Goal: Transaction & Acquisition: Book appointment/travel/reservation

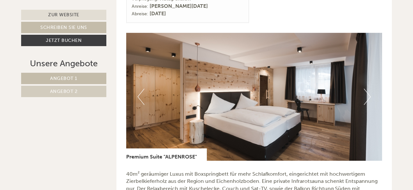
scroll to position [423, 0]
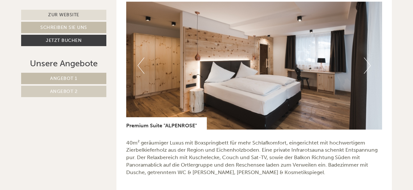
click at [365, 65] on button "Next" at bounding box center [367, 66] width 7 height 16
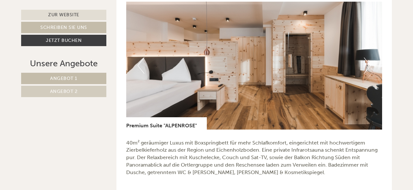
click at [369, 64] on button "Next" at bounding box center [367, 66] width 7 height 16
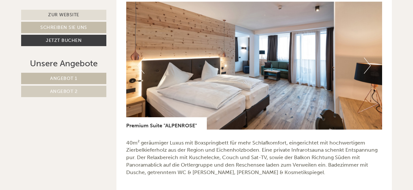
click at [369, 64] on button "Next" at bounding box center [367, 66] width 7 height 16
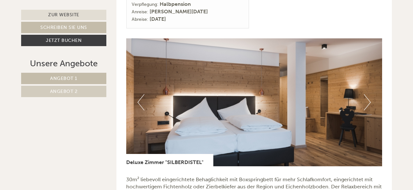
scroll to position [813, 0]
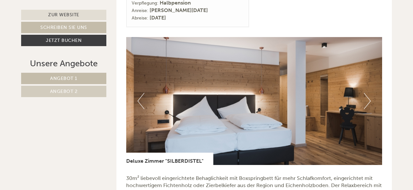
click at [364, 96] on button "Next" at bounding box center [367, 101] width 7 height 16
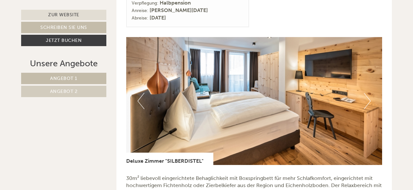
click at [364, 96] on button "Next" at bounding box center [367, 101] width 7 height 16
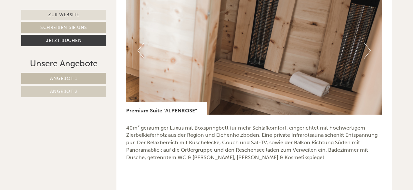
scroll to position [423, 0]
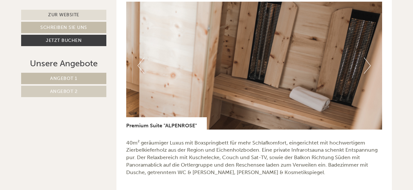
click at [370, 64] on button "Next" at bounding box center [367, 66] width 7 height 16
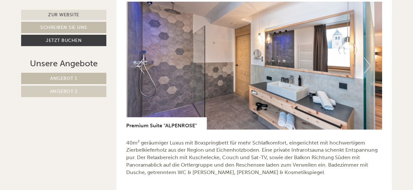
click at [370, 64] on button "Next" at bounding box center [367, 66] width 7 height 16
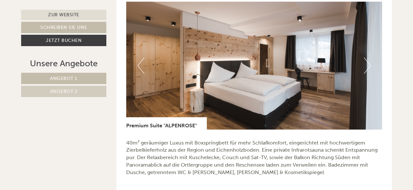
click at [370, 64] on button "Next" at bounding box center [367, 66] width 7 height 16
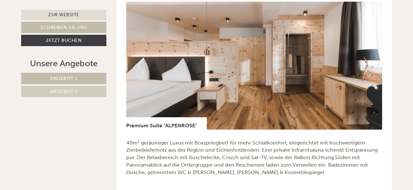
click at [370, 64] on button "Next" at bounding box center [367, 66] width 7 height 16
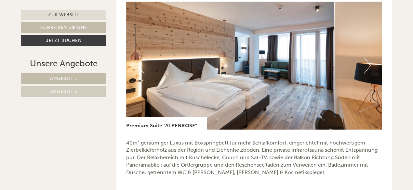
click at [370, 64] on button "Next" at bounding box center [367, 66] width 7 height 16
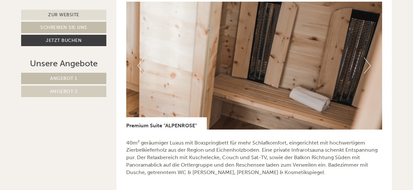
click at [370, 64] on button "Next" at bounding box center [367, 66] width 7 height 16
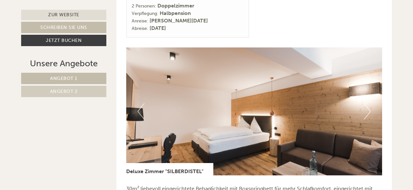
scroll to position [813, 0]
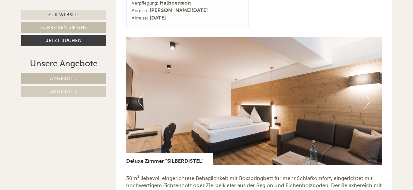
click at [370, 100] on button "Next" at bounding box center [367, 101] width 7 height 16
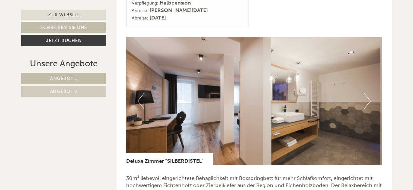
click at [370, 100] on button "Next" at bounding box center [367, 101] width 7 height 16
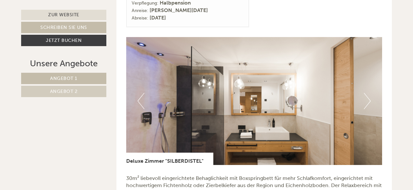
click at [370, 100] on button "Next" at bounding box center [367, 101] width 7 height 16
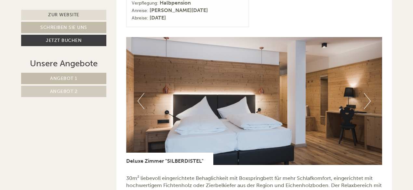
click at [370, 100] on button "Next" at bounding box center [367, 101] width 7 height 16
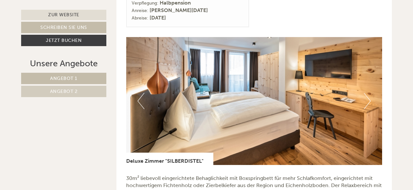
click at [370, 100] on button "Next" at bounding box center [367, 101] width 7 height 16
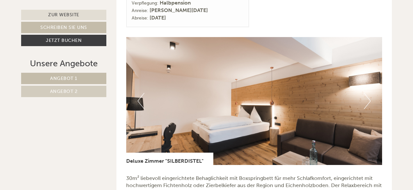
click at [370, 100] on button "Next" at bounding box center [367, 101] width 7 height 16
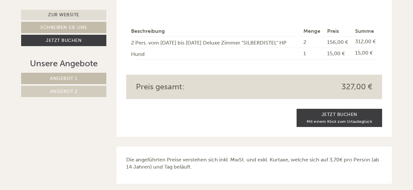
scroll to position [1041, 0]
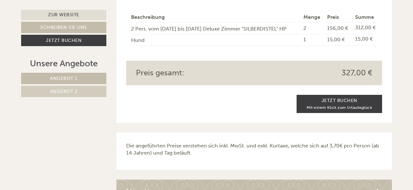
click at [346, 73] on span "327,00 €" at bounding box center [357, 72] width 31 height 11
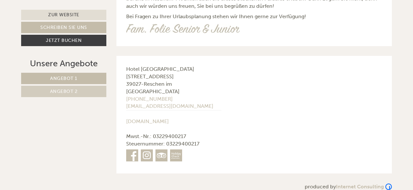
scroll to position [2511, 0]
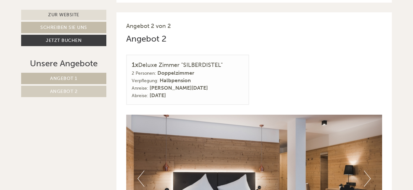
scroll to position [738, 0]
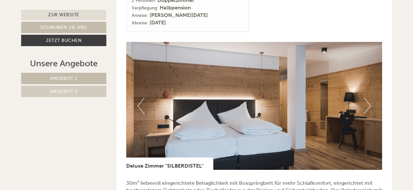
scroll to position [748, 0]
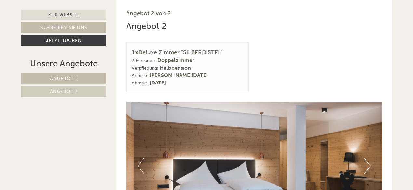
click at [196, 52] on div "1x Deluxe Zimmer "SILBERDISTEL"" at bounding box center [188, 51] width 112 height 9
copy div "SILBERDISTEL"
